Goal: Check status: Check status

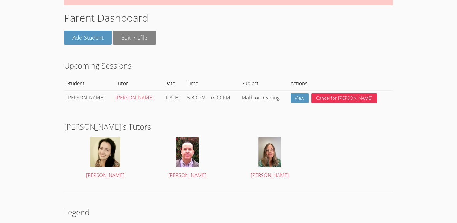
scroll to position [67, 0]
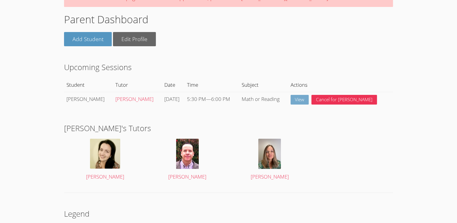
click at [307, 101] on link "View" at bounding box center [300, 100] width 18 height 10
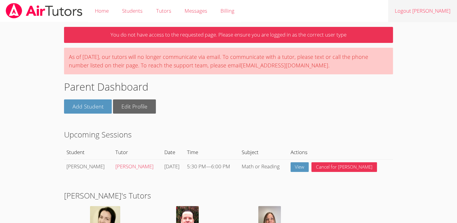
click at [427, 11] on link "Logout [PERSON_NAME]" at bounding box center [422, 11] width 69 height 22
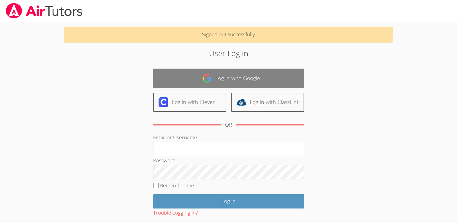
type input "[PERSON_NAME][EMAIL_ADDRESS][PERSON_NAME][DOMAIN_NAME]"
click at [262, 85] on link "Log in with Google" at bounding box center [228, 78] width 151 height 19
